Goal: Information Seeking & Learning: Learn about a topic

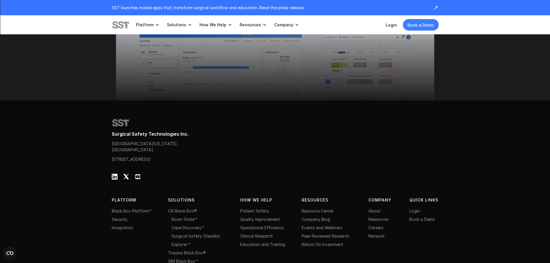
scroll to position [1852, 0]
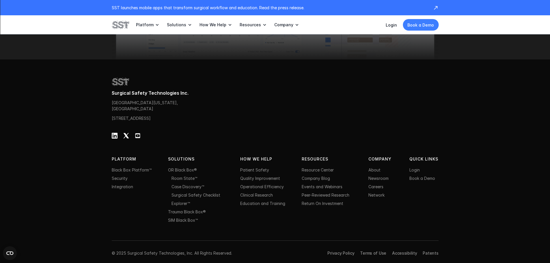
drag, startPoint x: 155, startPoint y: 125, endPoint x: 107, endPoint y: 119, distance: 48.0
click at [107, 119] on div "Surgical Safety Technologies Inc. [STREET_ADDRESS][US_STATE] [STREET_ADDRESS] P…" at bounding box center [275, 162] width 550 height 207
copy p "[STREET_ADDRESS]"
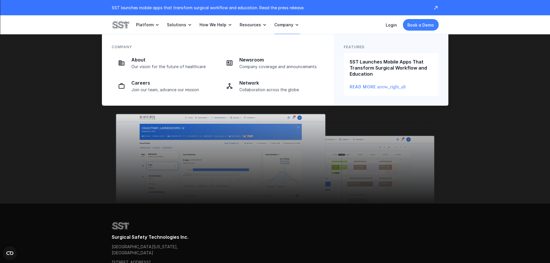
scroll to position [1708, 0]
click at [158, 62] on p "About" at bounding box center [171, 60] width 81 height 6
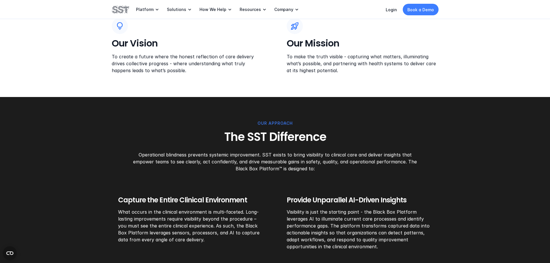
scroll to position [231, 0]
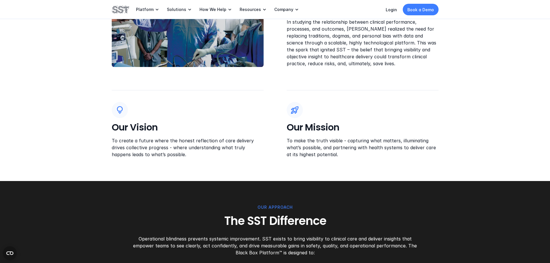
click at [78, 80] on div "OUR PUrpose Our Origin The inception of SST began in the operating room, when f…" at bounding box center [275, 55] width 550 height 252
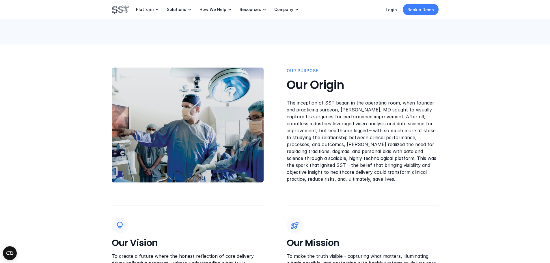
scroll to position [0, 0]
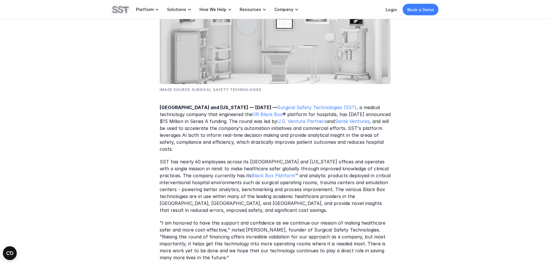
scroll to position [202, 0]
